Goal: Communication & Community: Answer question/provide support

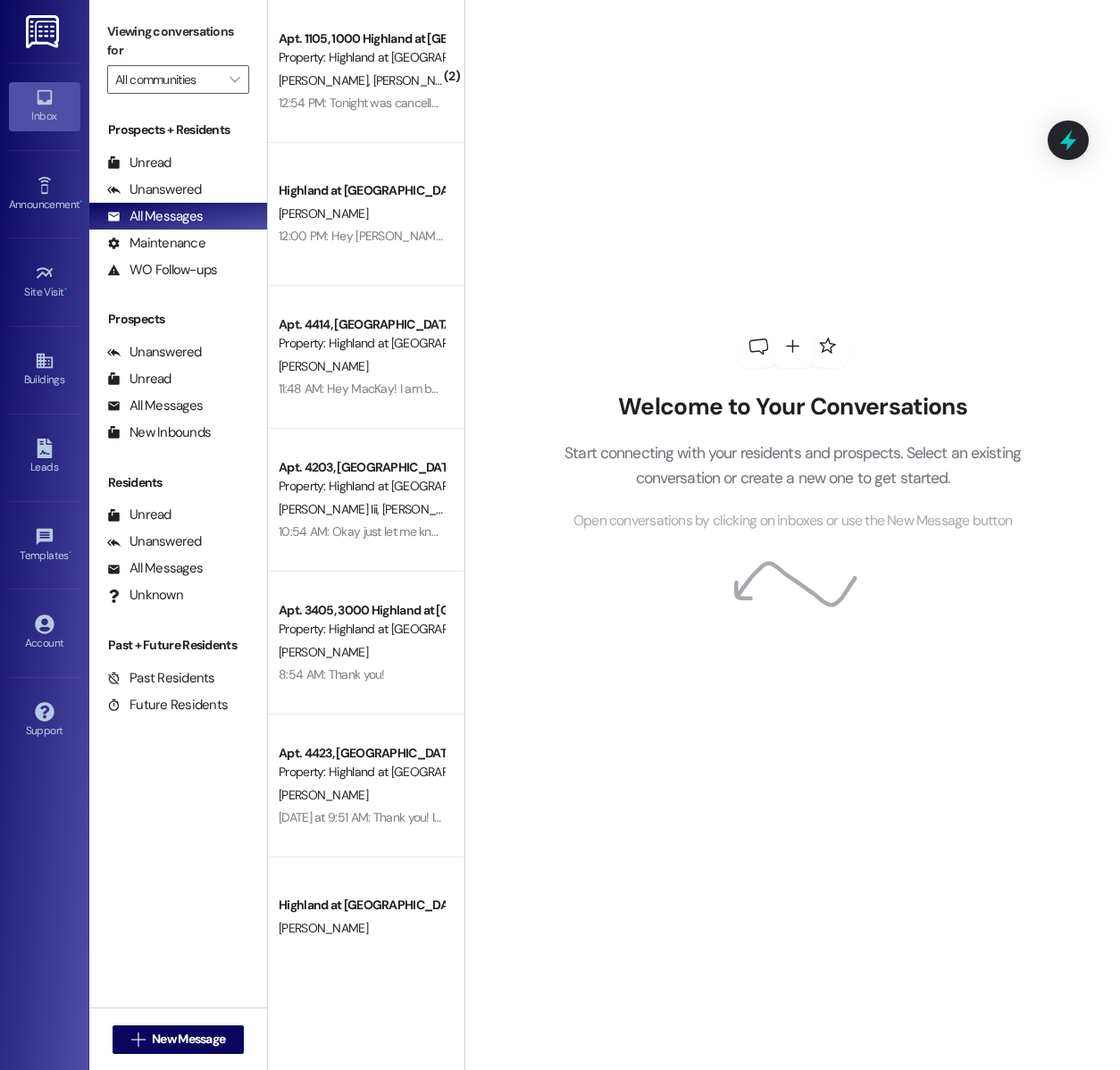
click at [389, 53] on div "Property: Highland at [GEOGRAPHIC_DATA]" at bounding box center [361, 57] width 165 height 19
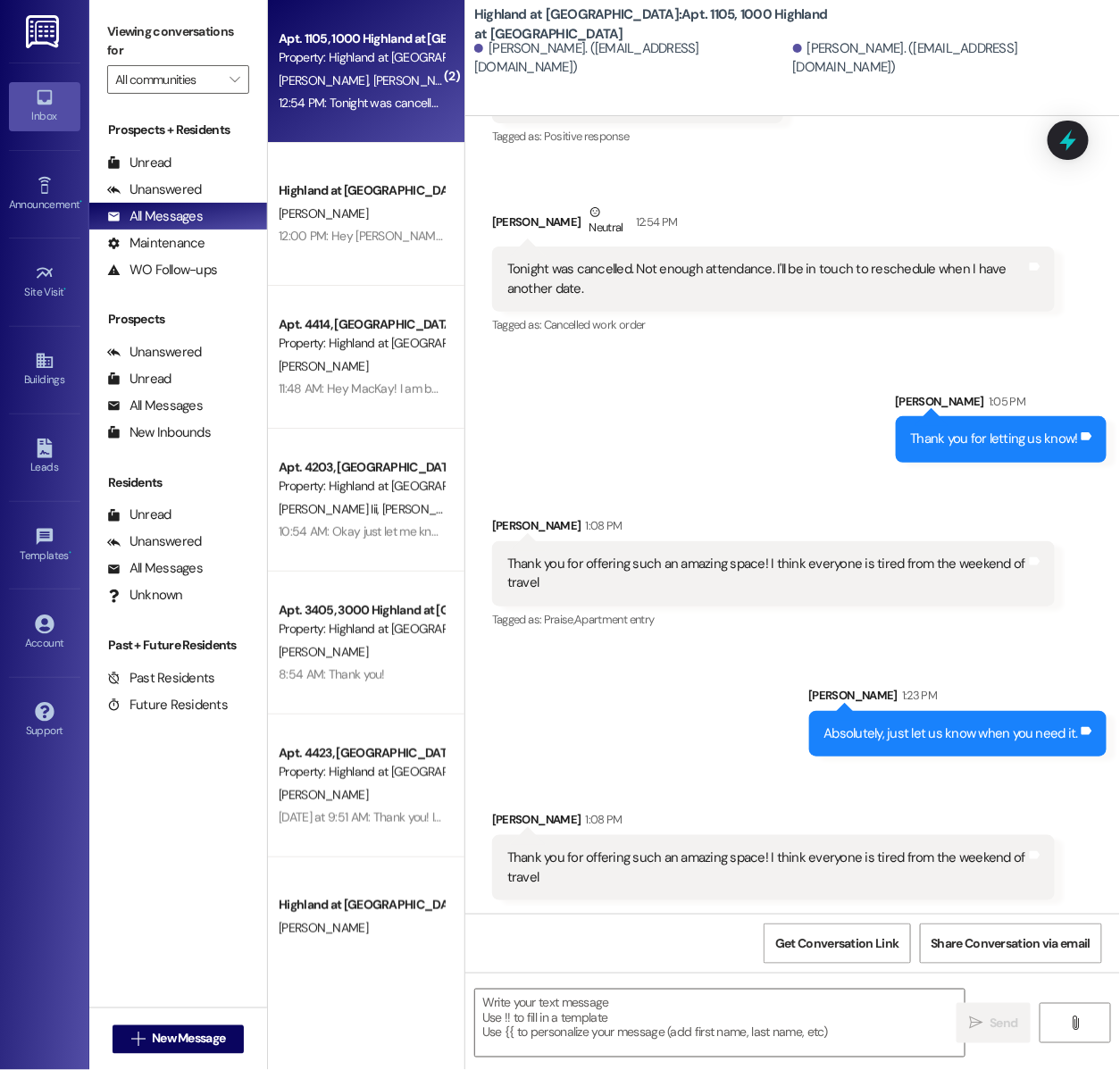
scroll to position [6487, 0]
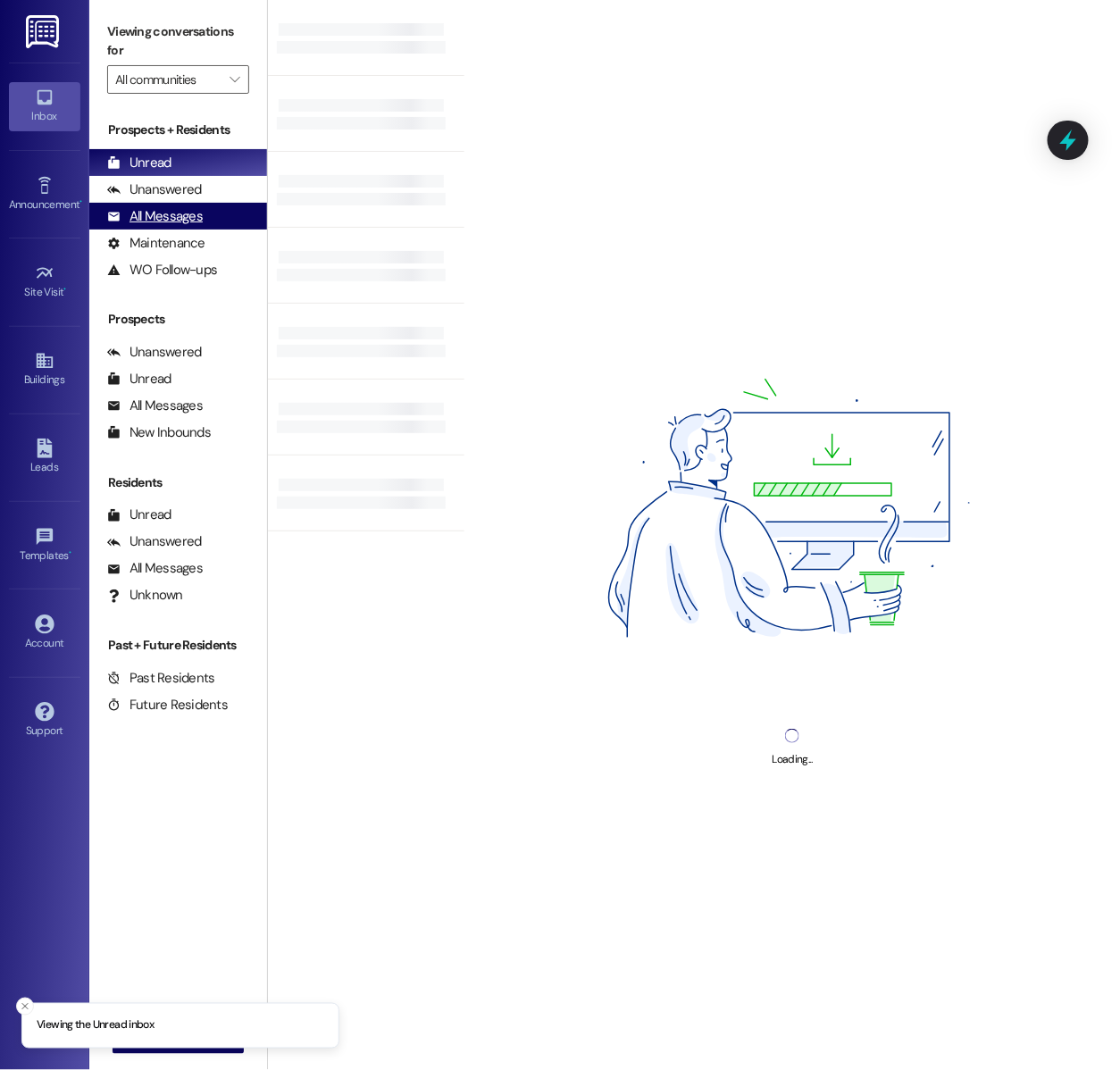
click at [216, 226] on div "All Messages (undefined)" at bounding box center [178, 217] width 178 height 27
